Goal: Information Seeking & Learning: Learn about a topic

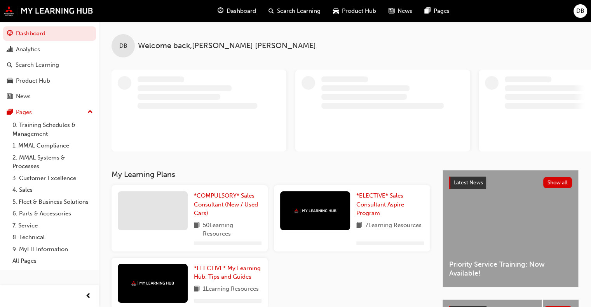
click at [239, 11] on span "Dashboard" at bounding box center [241, 11] width 30 height 9
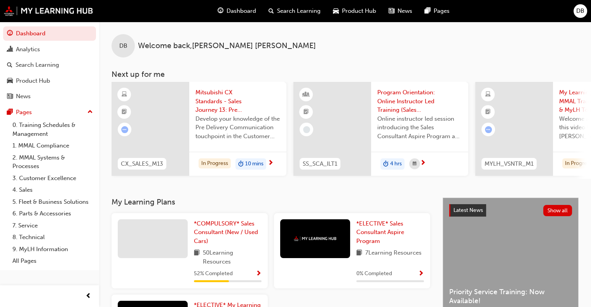
click at [209, 102] on span "Mitsubishi CX Standards - Sales Journey 13: Pre Delivery Communication" at bounding box center [237, 101] width 85 height 26
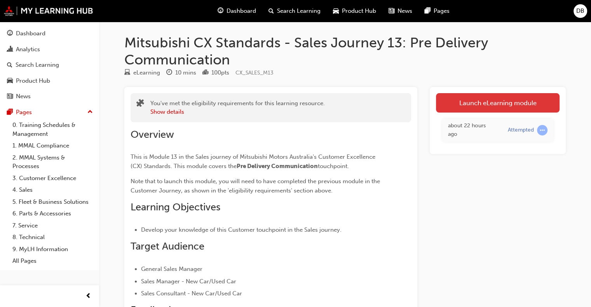
click at [509, 104] on link "Launch eLearning module" at bounding box center [498, 102] width 124 height 19
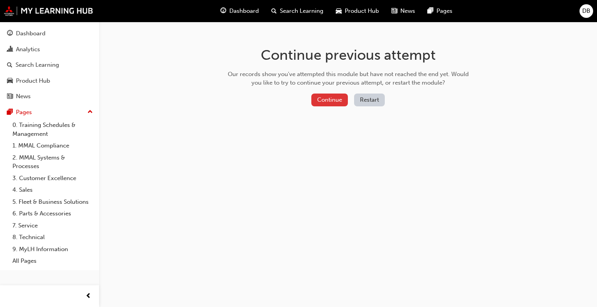
click at [329, 105] on button "Continue" at bounding box center [329, 100] width 37 height 13
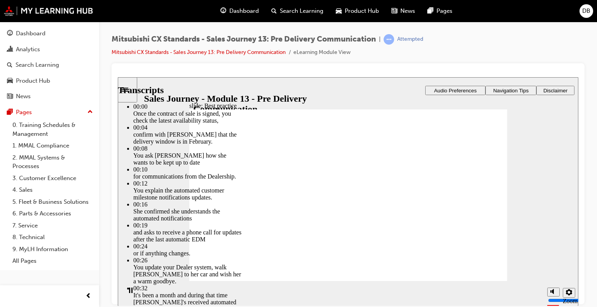
click at [496, 41] on div "Mitsubishi CX Standards - Sales Journey 13: Pre Delivery Communication | Attemp…" at bounding box center [347, 48] width 473 height 29
drag, startPoint x: 364, startPoint y: 266, endPoint x: 301, endPoint y: 265, distance: 62.9
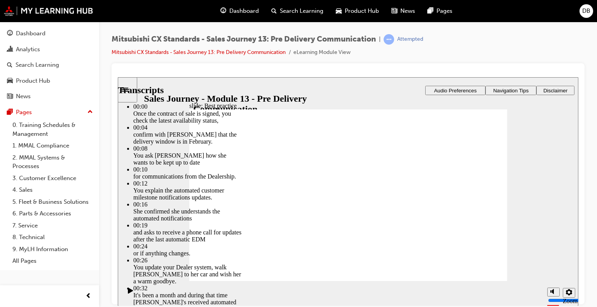
type input "88"
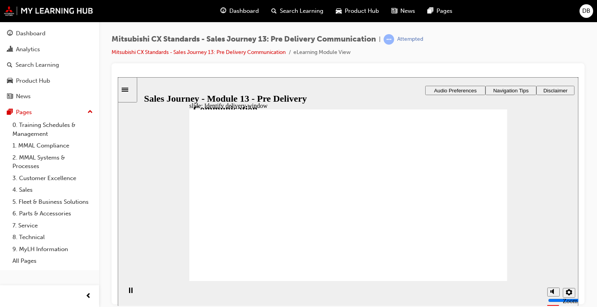
checkbox input "true"
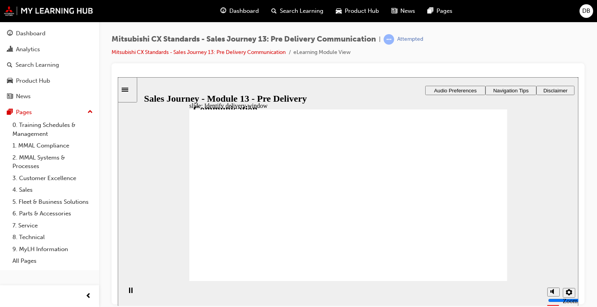
drag, startPoint x: 202, startPoint y: 166, endPoint x: 216, endPoint y: 261, distance: 96.6
drag, startPoint x: 305, startPoint y: 211, endPoint x: 350, endPoint y: 184, distance: 52.6
drag, startPoint x: 272, startPoint y: 212, endPoint x: 324, endPoint y: 210, distance: 52.1
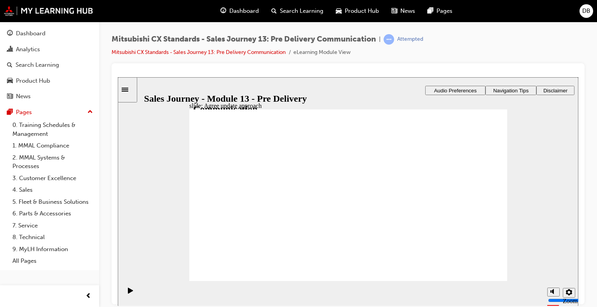
drag, startPoint x: 251, startPoint y: 211, endPoint x: 343, endPoint y: 235, distance: 95.8
drag, startPoint x: 237, startPoint y: 209, endPoint x: 450, endPoint y: 181, distance: 215.0
checkbox input "true"
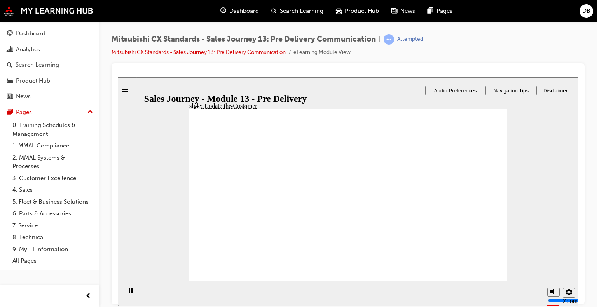
checkbox input "true"
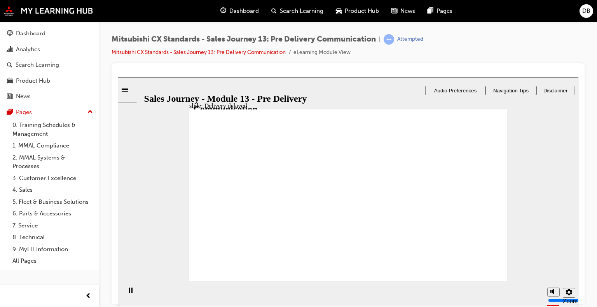
drag, startPoint x: 342, startPoint y: 181, endPoint x: 443, endPoint y: 156, distance: 103.6
drag, startPoint x: 344, startPoint y: 196, endPoint x: 429, endPoint y: 178, distance: 86.7
drag, startPoint x: 358, startPoint y: 158, endPoint x: 453, endPoint y: 198, distance: 103.4
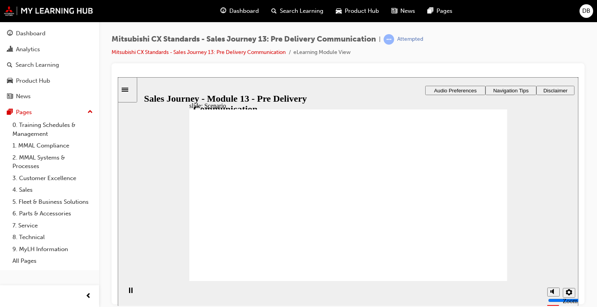
drag, startPoint x: 365, startPoint y: 244, endPoint x: 465, endPoint y: 225, distance: 100.7
drag, startPoint x: 437, startPoint y: 201, endPoint x: 355, endPoint y: 242, distance: 91.9
drag, startPoint x: 430, startPoint y: 214, endPoint x: 432, endPoint y: 196, distance: 18.8
drag, startPoint x: 432, startPoint y: 240, endPoint x: 434, endPoint y: 219, distance: 20.3
drag, startPoint x: 362, startPoint y: 218, endPoint x: 427, endPoint y: 233, distance: 67.1
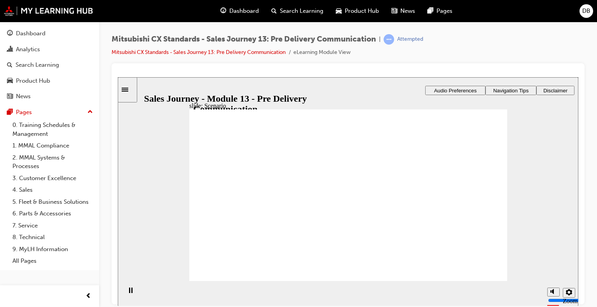
drag, startPoint x: 285, startPoint y: 200, endPoint x: 339, endPoint y: 198, distance: 54.0
drag, startPoint x: 262, startPoint y: 214, endPoint x: 341, endPoint y: 214, distance: 78.9
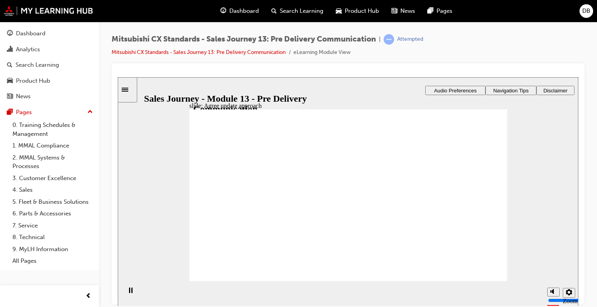
drag, startPoint x: 268, startPoint y: 208, endPoint x: 331, endPoint y: 210, distance: 63.0
drag, startPoint x: 254, startPoint y: 207, endPoint x: 324, endPoint y: 210, distance: 70.0
drag, startPoint x: 252, startPoint y: 214, endPoint x: 324, endPoint y: 216, distance: 71.5
drag, startPoint x: 275, startPoint y: 208, endPoint x: 330, endPoint y: 219, distance: 56.3
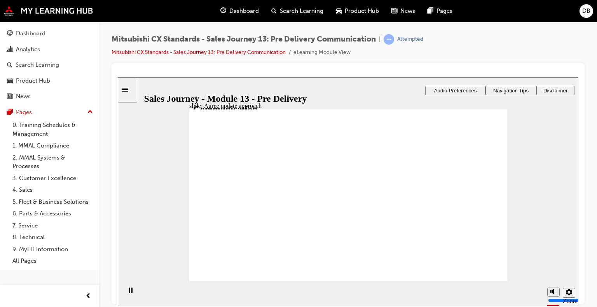
checkbox input "true"
drag, startPoint x: 352, startPoint y: 179, endPoint x: 449, endPoint y: 154, distance: 100.3
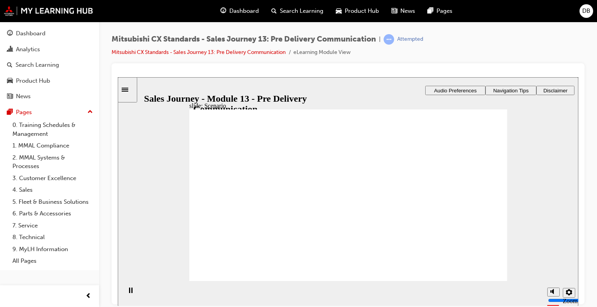
drag, startPoint x: 356, startPoint y: 207, endPoint x: 449, endPoint y: 181, distance: 96.9
drag, startPoint x: 352, startPoint y: 165, endPoint x: 447, endPoint y: 197, distance: 101.1
drag, startPoint x: 370, startPoint y: 218, endPoint x: 461, endPoint y: 219, distance: 91.7
drag, startPoint x: 369, startPoint y: 241, endPoint x: 468, endPoint y: 242, distance: 98.7
drag, startPoint x: 364, startPoint y: 234, endPoint x: 443, endPoint y: 219, distance: 80.4
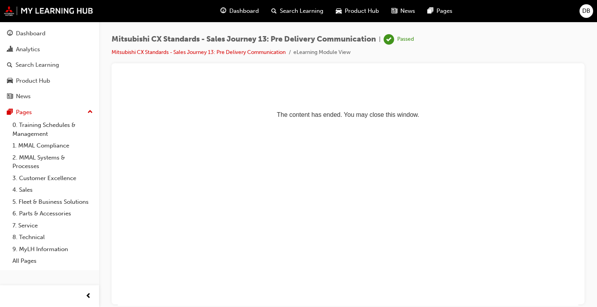
click at [244, 12] on span "Dashboard" at bounding box center [244, 11] width 30 height 9
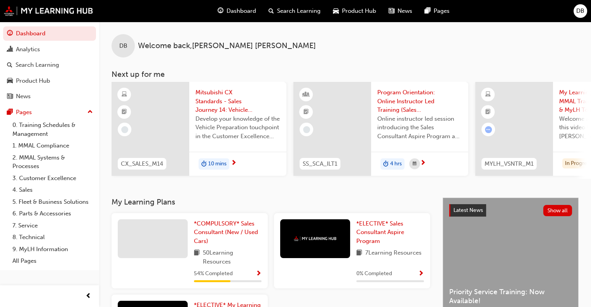
click at [212, 102] on span "Mitsubishi CX Standards - Sales Journey 14: Vehicle Preparation" at bounding box center [237, 101] width 85 height 26
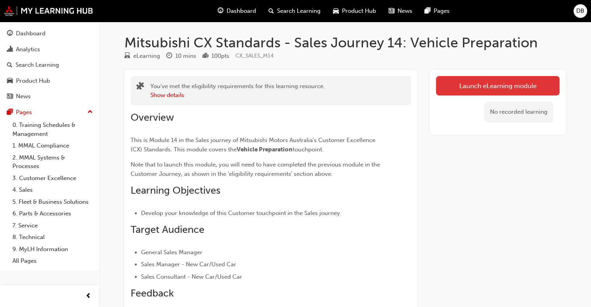
click at [481, 84] on link "Launch eLearning module" at bounding box center [498, 85] width 124 height 19
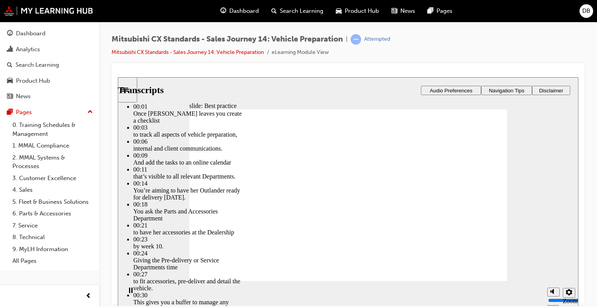
type input "105"
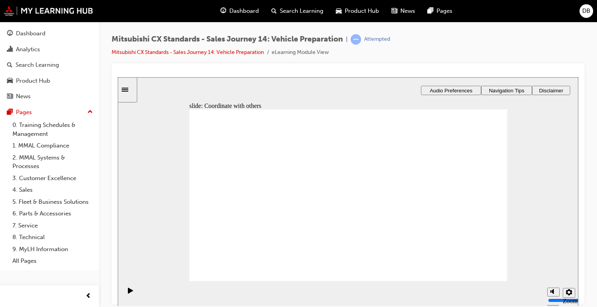
drag, startPoint x: 256, startPoint y: 216, endPoint x: 355, endPoint y: 195, distance: 102.1
drag, startPoint x: 266, startPoint y: 219, endPoint x: 472, endPoint y: 174, distance: 211.2
drag, startPoint x: 227, startPoint y: 219, endPoint x: 329, endPoint y: 219, distance: 102.2
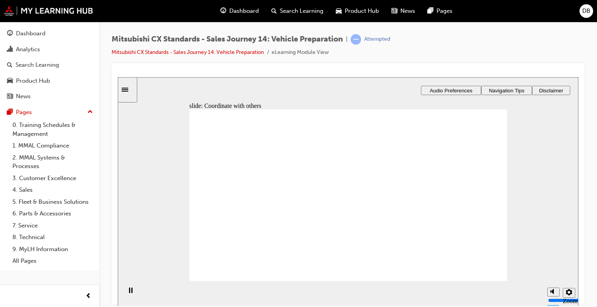
checkbox input "true"
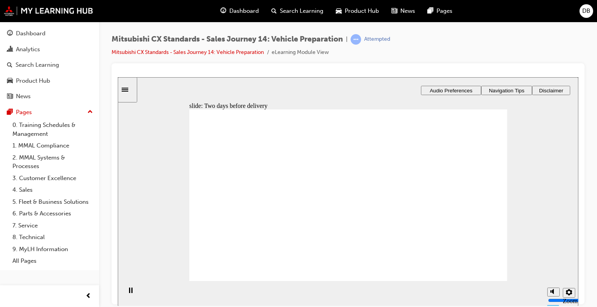
drag, startPoint x: 258, startPoint y: 207, endPoint x: 341, endPoint y: 153, distance: 99.6
drag, startPoint x: 270, startPoint y: 213, endPoint x: 360, endPoint y: 178, distance: 96.7
drag, startPoint x: 291, startPoint y: 204, endPoint x: 468, endPoint y: 164, distance: 181.0
drag, startPoint x: 265, startPoint y: 216, endPoint x: 365, endPoint y: 212, distance: 100.7
drag, startPoint x: 269, startPoint y: 211, endPoint x: 344, endPoint y: 230, distance: 77.8
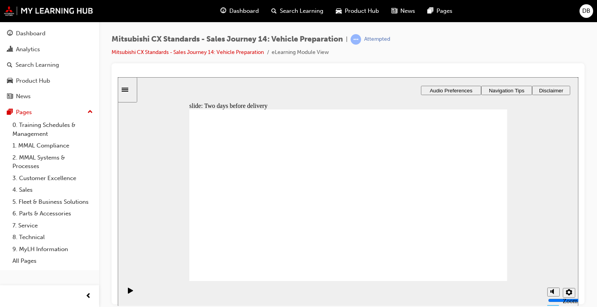
drag, startPoint x: 244, startPoint y: 211, endPoint x: 341, endPoint y: 167, distance: 106.2
drag, startPoint x: 340, startPoint y: 206, endPoint x: 370, endPoint y: 196, distance: 31.2
drag, startPoint x: 381, startPoint y: 165, endPoint x: 424, endPoint y: 164, distance: 42.7
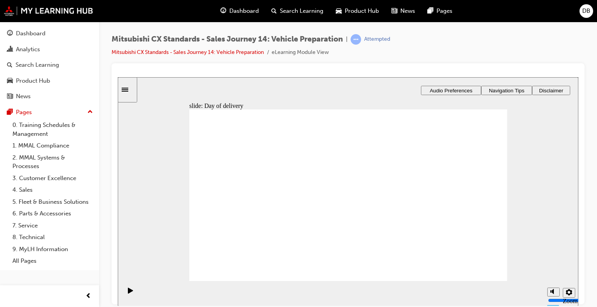
drag, startPoint x: 251, startPoint y: 212, endPoint x: 371, endPoint y: 205, distance: 120.6
checkbox input "true"
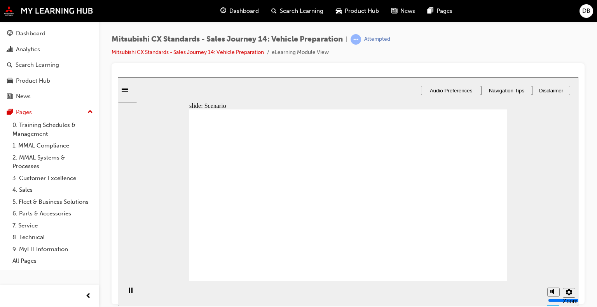
checkbox input "false"
checkbox input "true"
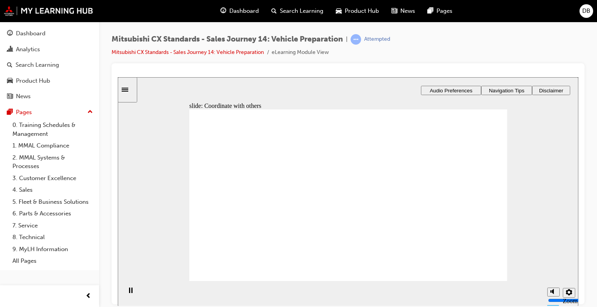
checkbox input "true"
drag, startPoint x: 231, startPoint y: 219, endPoint x: 228, endPoint y: 226, distance: 7.5
checkbox input "true"
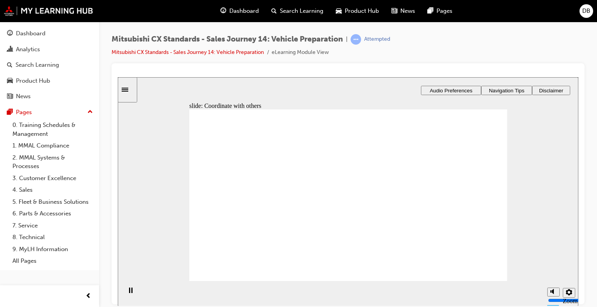
checkbox input "false"
drag, startPoint x: 250, startPoint y: 213, endPoint x: 342, endPoint y: 173, distance: 100.4
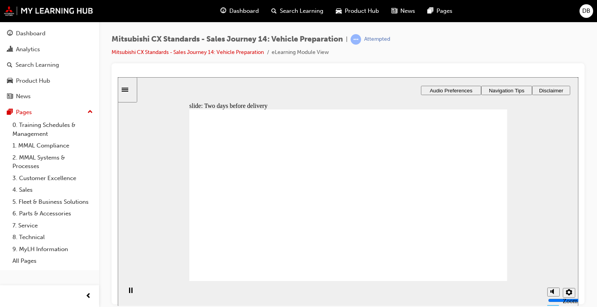
drag, startPoint x: 315, startPoint y: 216, endPoint x: 356, endPoint y: 198, distance: 44.9
drag, startPoint x: 297, startPoint y: 212, endPoint x: 450, endPoint y: 164, distance: 160.3
drag, startPoint x: 251, startPoint y: 213, endPoint x: 452, endPoint y: 195, distance: 202.0
drag, startPoint x: 258, startPoint y: 210, endPoint x: 328, endPoint y: 216, distance: 70.5
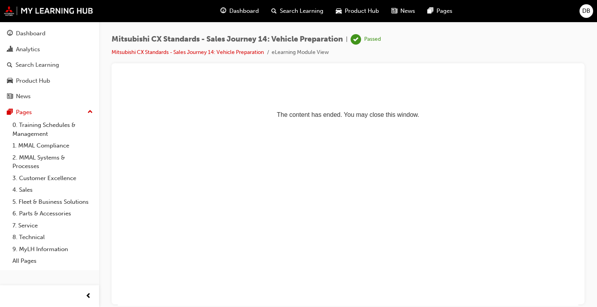
click at [242, 10] on span "Dashboard" at bounding box center [244, 11] width 30 height 9
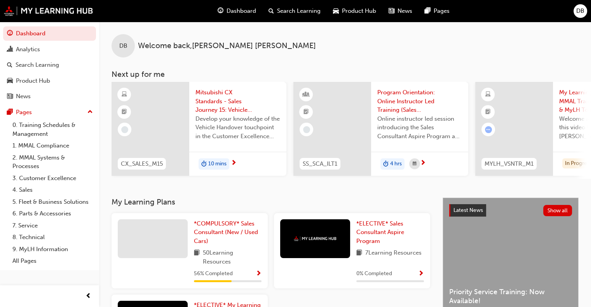
click at [235, 14] on span "Dashboard" at bounding box center [241, 11] width 30 height 9
click at [29, 33] on link "Dashboard" at bounding box center [49, 33] width 93 height 14
click at [292, 10] on span "Search Learning" at bounding box center [299, 11] width 44 height 9
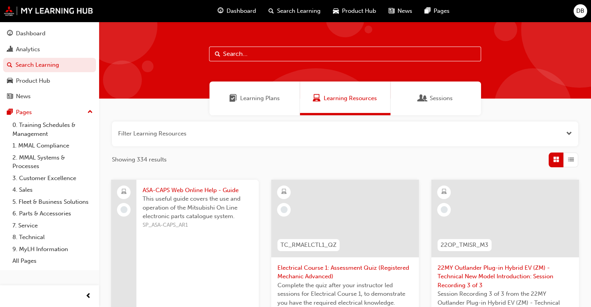
click at [236, 13] on span "Dashboard" at bounding box center [241, 11] width 30 height 9
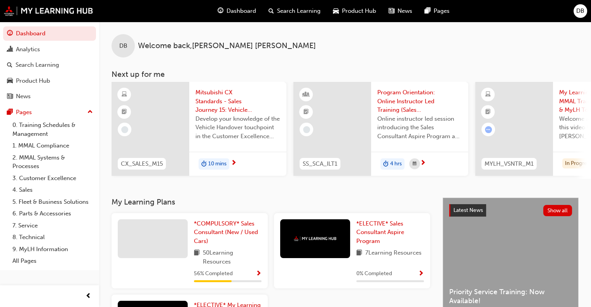
click at [213, 108] on span "Mitsubishi CX Standards - Sales Journey 15: Vehicle Handover" at bounding box center [237, 101] width 85 height 26
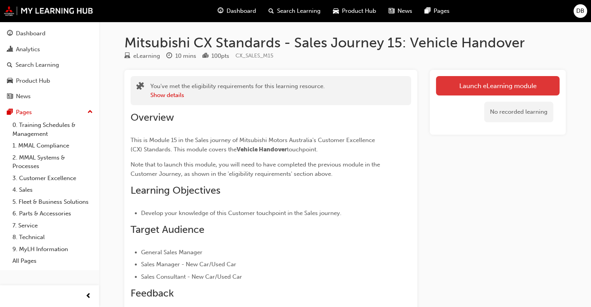
click at [497, 88] on link "Launch eLearning module" at bounding box center [498, 85] width 124 height 19
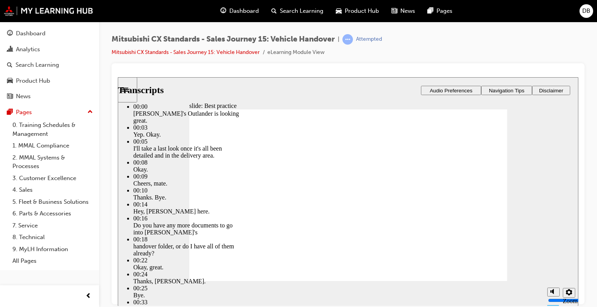
type input "117"
drag, startPoint x: 491, startPoint y: 267, endPoint x: 482, endPoint y: 268, distance: 8.6
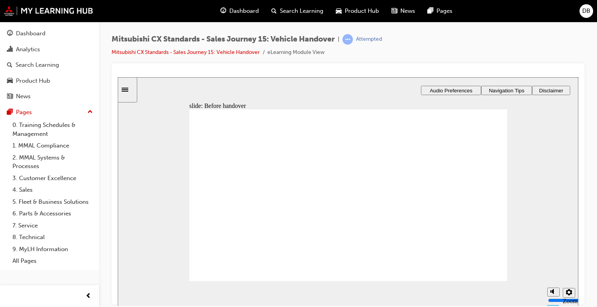
drag, startPoint x: 245, startPoint y: 206, endPoint x: 342, endPoint y: 162, distance: 106.6
drag, startPoint x: 250, startPoint y: 212, endPoint x: 336, endPoint y: 186, distance: 89.6
drag, startPoint x: 271, startPoint y: 210, endPoint x: 365, endPoint y: 195, distance: 94.7
drag, startPoint x: 270, startPoint y: 209, endPoint x: 372, endPoint y: 218, distance: 103.0
drag, startPoint x: 263, startPoint y: 205, endPoint x: 356, endPoint y: 235, distance: 97.0
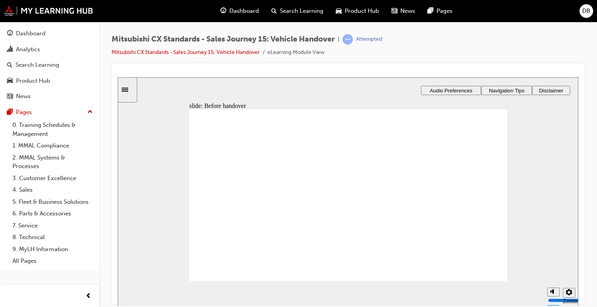
drag, startPoint x: 253, startPoint y: 209, endPoint x: 352, endPoint y: 254, distance: 108.5
drag, startPoint x: 244, startPoint y: 204, endPoint x: 426, endPoint y: 172, distance: 184.9
drag, startPoint x: 271, startPoint y: 212, endPoint x: 374, endPoint y: 185, distance: 106.6
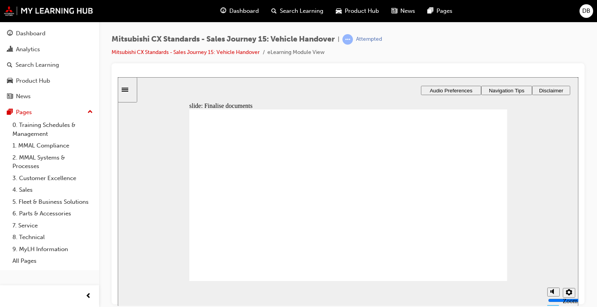
drag, startPoint x: 270, startPoint y: 208, endPoint x: 353, endPoint y: 198, distance: 83.3
drag, startPoint x: 260, startPoint y: 211, endPoint x: 351, endPoint y: 221, distance: 91.4
drag, startPoint x: 257, startPoint y: 212, endPoint x: 348, endPoint y: 164, distance: 103.2
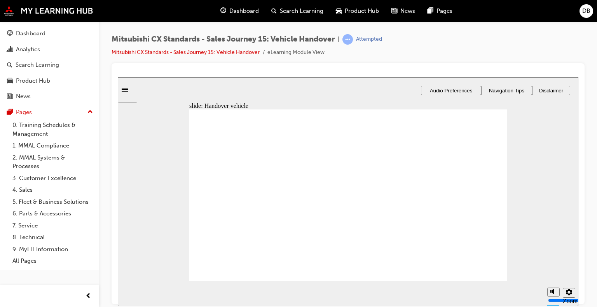
drag, startPoint x: 270, startPoint y: 214, endPoint x: 360, endPoint y: 188, distance: 94.6
drag, startPoint x: 272, startPoint y: 214, endPoint x: 461, endPoint y: 168, distance: 194.2
drag, startPoint x: 245, startPoint y: 216, endPoint x: 455, endPoint y: 188, distance: 211.7
drag, startPoint x: 258, startPoint y: 218, endPoint x: 352, endPoint y: 214, distance: 94.1
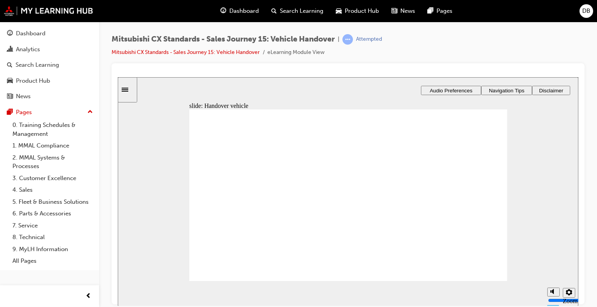
checkbox input "true"
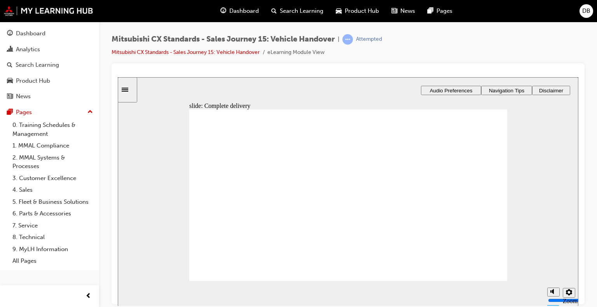
drag, startPoint x: 350, startPoint y: 195, endPoint x: 456, endPoint y: 141, distance: 117.9
drag, startPoint x: 441, startPoint y: 144, endPoint x: 446, endPoint y: 163, distance: 19.1
drag, startPoint x: 373, startPoint y: 223, endPoint x: 446, endPoint y: 148, distance: 103.8
drag, startPoint x: 367, startPoint y: 212, endPoint x: 457, endPoint y: 183, distance: 94.6
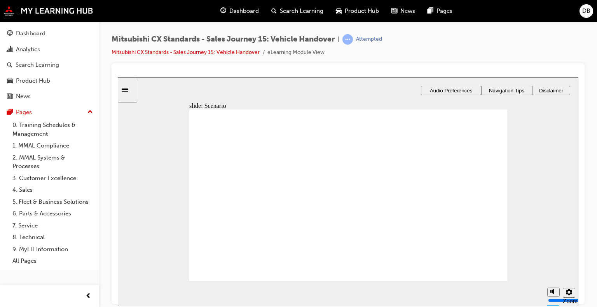
drag, startPoint x: 363, startPoint y: 178, endPoint x: 461, endPoint y: 196, distance: 100.3
drag, startPoint x: 347, startPoint y: 142, endPoint x: 447, endPoint y: 216, distance: 124.3
drag, startPoint x: 356, startPoint y: 162, endPoint x: 457, endPoint y: 233, distance: 123.6
drag, startPoint x: 377, startPoint y: 251, endPoint x: 405, endPoint y: 242, distance: 29.7
drag, startPoint x: 431, startPoint y: 231, endPoint x: 432, endPoint y: 242, distance: 10.2
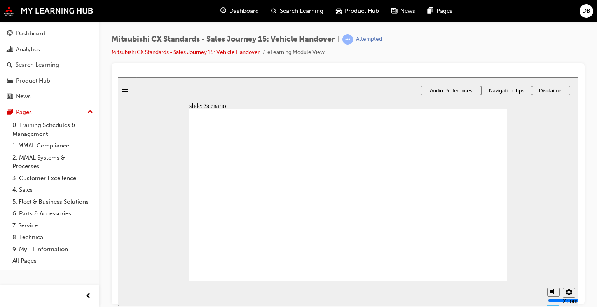
drag, startPoint x: 430, startPoint y: 197, endPoint x: 435, endPoint y: 196, distance: 4.8
drag, startPoint x: 433, startPoint y: 185, endPoint x: 433, endPoint y: 190, distance: 4.7
drag, startPoint x: 391, startPoint y: 209, endPoint x: 442, endPoint y: 176, distance: 61.1
drag, startPoint x: 351, startPoint y: 249, endPoint x: 444, endPoint y: 165, distance: 124.9
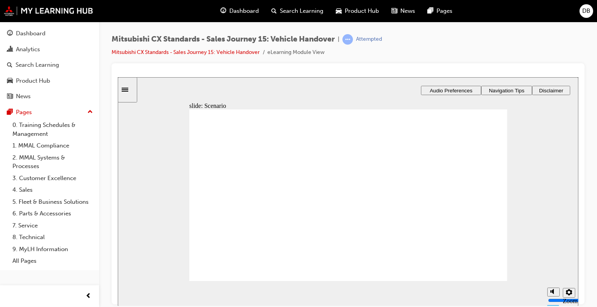
checkbox input "true"
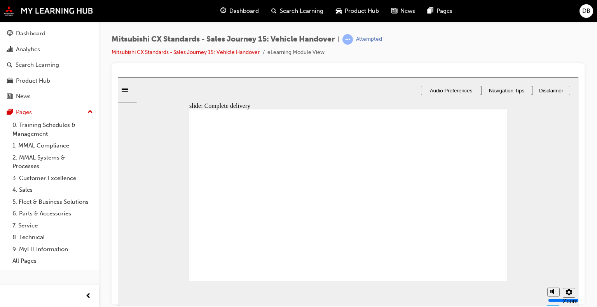
checkbox input "false"
drag, startPoint x: 345, startPoint y: 254, endPoint x: 442, endPoint y: 148, distance: 143.8
drag, startPoint x: 426, startPoint y: 141, endPoint x: 425, endPoint y: 157, distance: 16.7
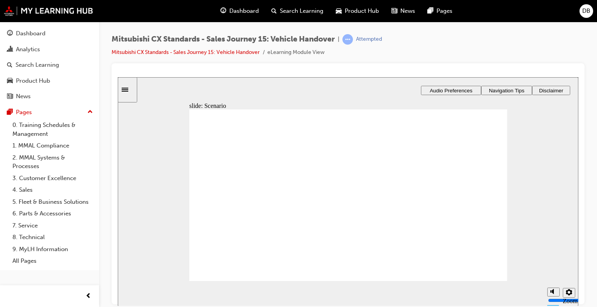
drag, startPoint x: 416, startPoint y: 249, endPoint x: 474, endPoint y: 253, distance: 58.4
drag, startPoint x: 349, startPoint y: 141, endPoint x: 454, endPoint y: 179, distance: 111.4
drag, startPoint x: 374, startPoint y: 197, endPoint x: 452, endPoint y: 146, distance: 93.0
drag, startPoint x: 429, startPoint y: 181, endPoint x: 435, endPoint y: 211, distance: 29.7
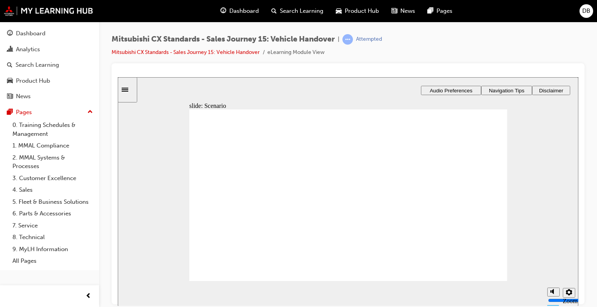
drag, startPoint x: 348, startPoint y: 221, endPoint x: 437, endPoint y: 184, distance: 96.4
drag, startPoint x: 432, startPoint y: 212, endPoint x: 433, endPoint y: 193, distance: 19.5
drag, startPoint x: 376, startPoint y: 171, endPoint x: 459, endPoint y: 214, distance: 93.5
drag, startPoint x: 352, startPoint y: 178, endPoint x: 456, endPoint y: 231, distance: 117.3
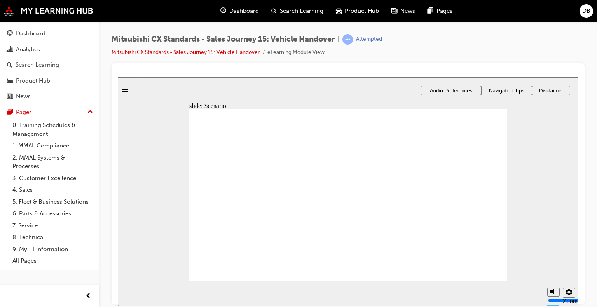
checkbox input "true"
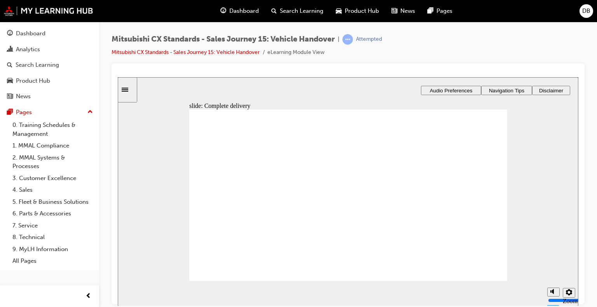
drag, startPoint x: 341, startPoint y: 140, endPoint x: 355, endPoint y: 138, distance: 14.1
drag, startPoint x: 352, startPoint y: 231, endPoint x: 461, endPoint y: 252, distance: 111.2
drag, startPoint x: 347, startPoint y: 250, endPoint x: 453, endPoint y: 159, distance: 140.0
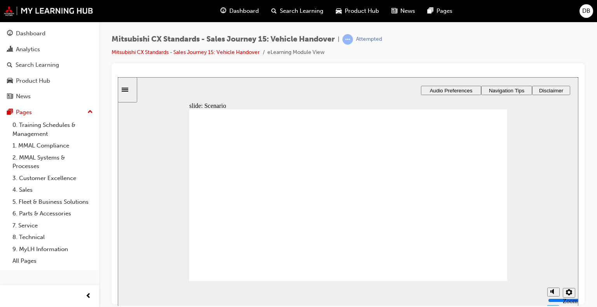
drag, startPoint x: 436, startPoint y: 151, endPoint x: 436, endPoint y: 142, distance: 9.3
drag, startPoint x: 367, startPoint y: 199, endPoint x: 453, endPoint y: 180, distance: 88.3
drag, startPoint x: 432, startPoint y: 179, endPoint x: 441, endPoint y: 163, distance: 18.5
drag, startPoint x: 355, startPoint y: 143, endPoint x: 456, endPoint y: 195, distance: 112.7
drag, startPoint x: 348, startPoint y: 212, endPoint x: 443, endPoint y: 176, distance: 101.6
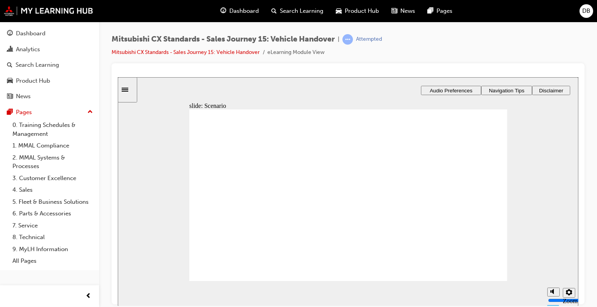
drag, startPoint x: 353, startPoint y: 181, endPoint x: 426, endPoint y: 207, distance: 77.8
drag, startPoint x: 366, startPoint y: 167, endPoint x: 462, endPoint y: 234, distance: 117.7
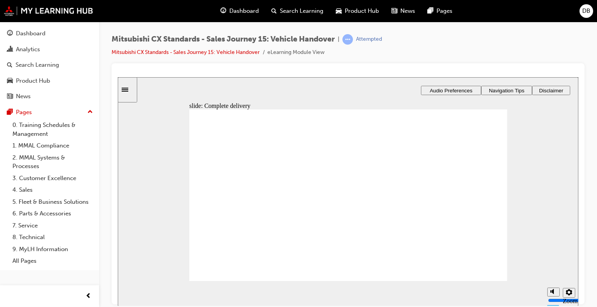
checkbox input "true"
drag, startPoint x: 367, startPoint y: 195, endPoint x: 447, endPoint y: 193, distance: 79.3
drag, startPoint x: 360, startPoint y: 176, endPoint x: 425, endPoint y: 176, distance: 64.5
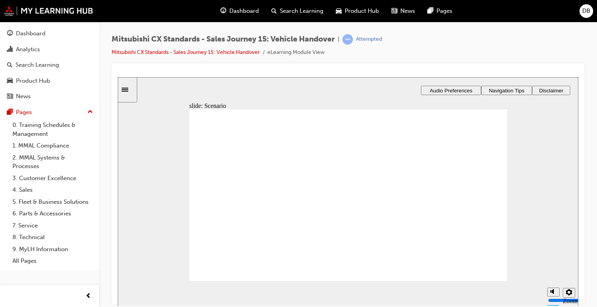
drag, startPoint x: 384, startPoint y: 157, endPoint x: 439, endPoint y: 154, distance: 55.6
drag, startPoint x: 374, startPoint y: 139, endPoint x: 456, endPoint y: 137, distance: 81.2
drag, startPoint x: 421, startPoint y: 224, endPoint x: 426, endPoint y: 226, distance: 5.2
drag, startPoint x: 391, startPoint y: 239, endPoint x: 445, endPoint y: 217, distance: 58.2
drag, startPoint x: 400, startPoint y: 259, endPoint x: 458, endPoint y: 261, distance: 57.9
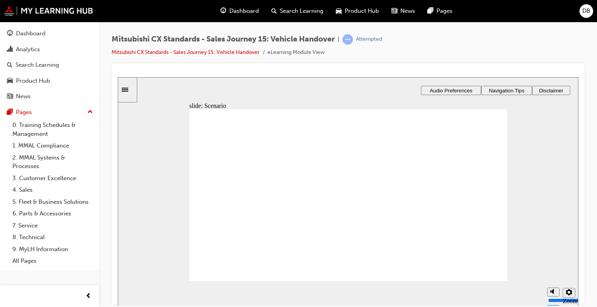
click at [247, 12] on span "Dashboard" at bounding box center [244, 11] width 30 height 9
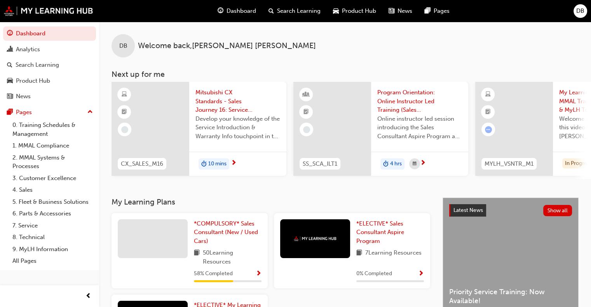
click at [218, 102] on span "Mitsubishi CX Standards - Sales Journey 16: Service Introduction & Warranty Info" at bounding box center [237, 101] width 85 height 26
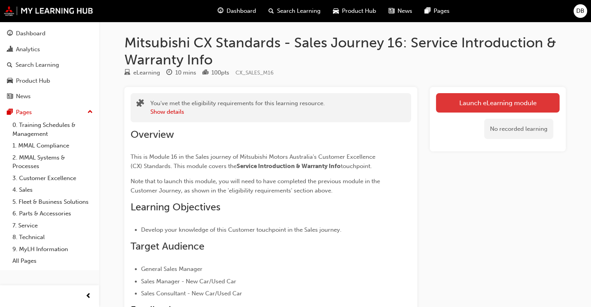
click at [517, 104] on link "Launch eLearning module" at bounding box center [498, 102] width 124 height 19
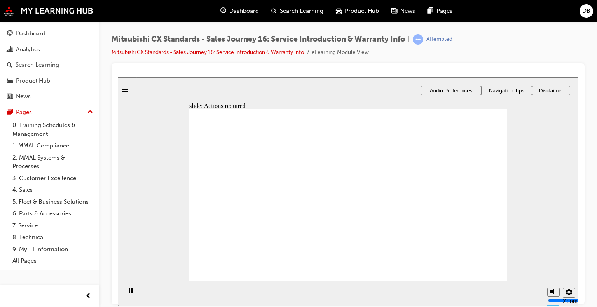
drag, startPoint x: 339, startPoint y: 260, endPoint x: 367, endPoint y: 267, distance: 28.9
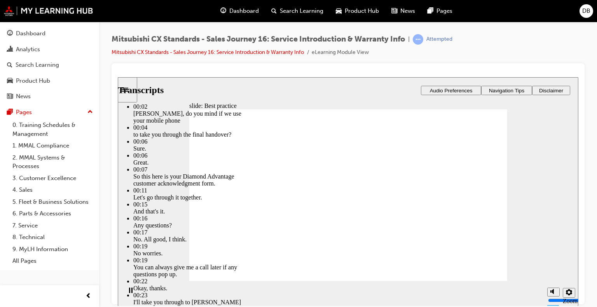
type input "159"
